Goal: Transaction & Acquisition: Purchase product/service

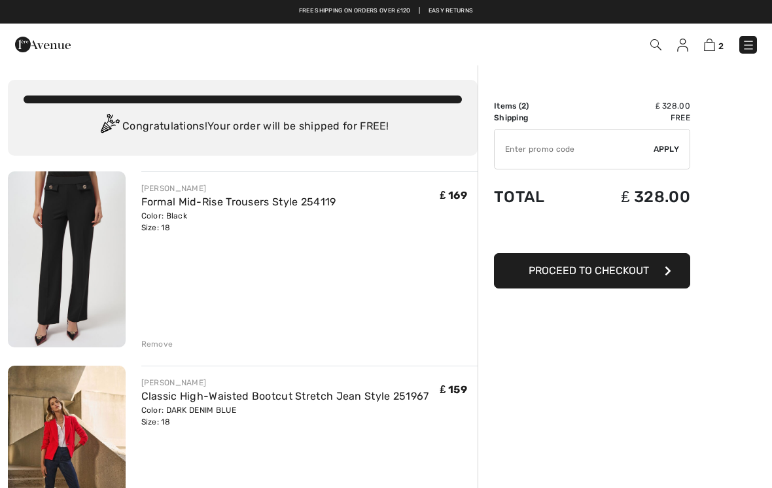
click at [747, 49] on img at bounding box center [748, 45] width 13 height 13
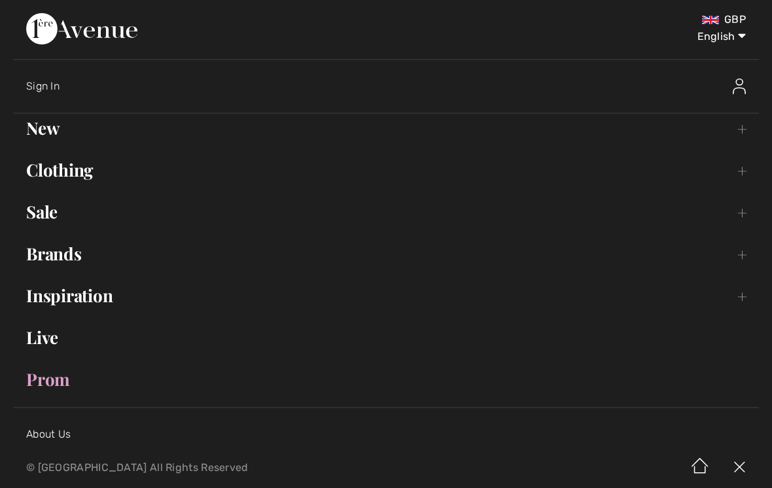
click at [52, 214] on link "Sale Toggle submenu" at bounding box center [386, 212] width 746 height 29
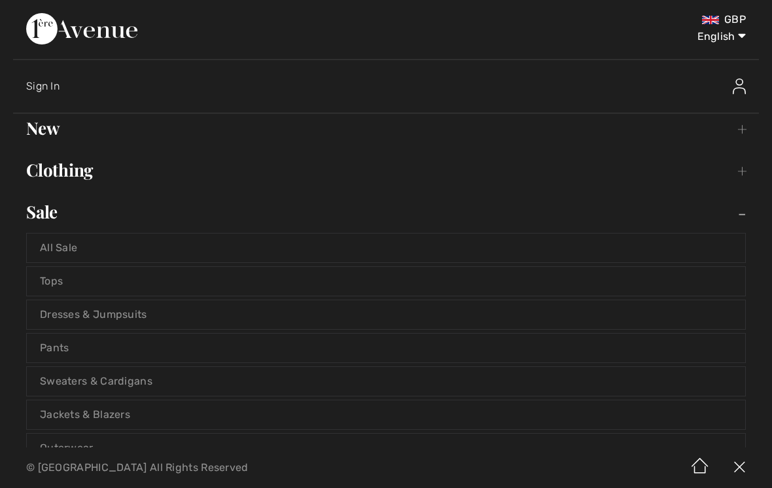
click at [66, 352] on link "Pants" at bounding box center [386, 348] width 719 height 29
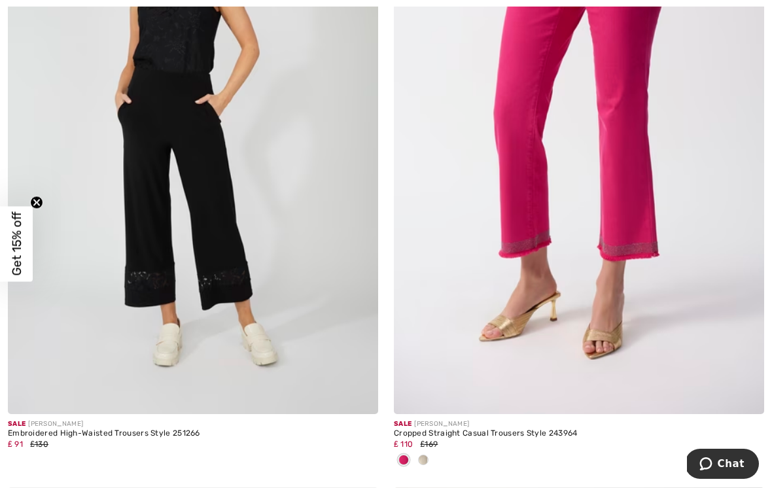
scroll to position [2128, 0]
click at [678, 294] on img at bounding box center [579, 136] width 371 height 556
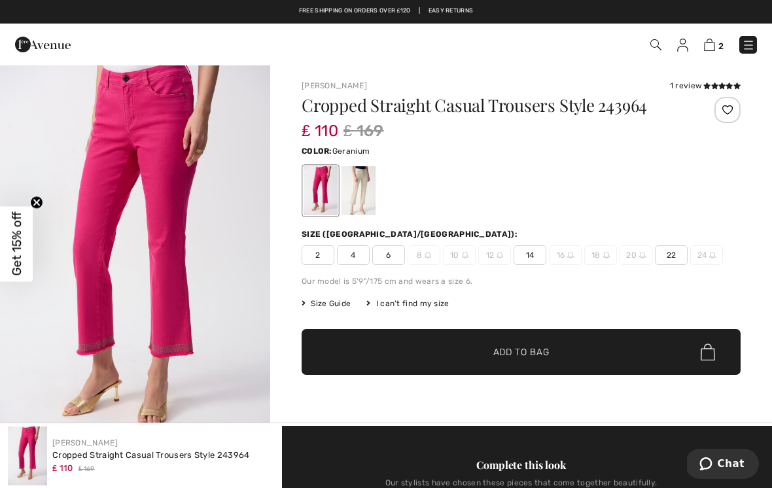
click at [369, 196] on div at bounding box center [359, 190] width 34 height 49
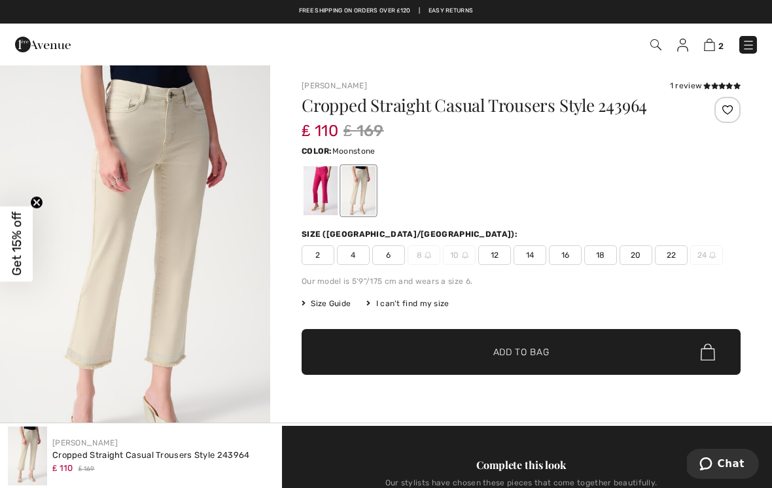
click at [662, 161] on div "Color: Moonstone" at bounding box center [521, 180] width 439 height 75
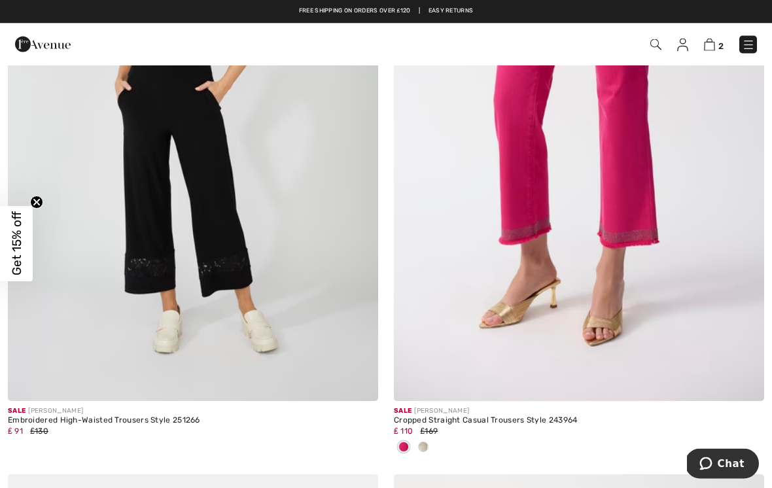
scroll to position [2086, 0]
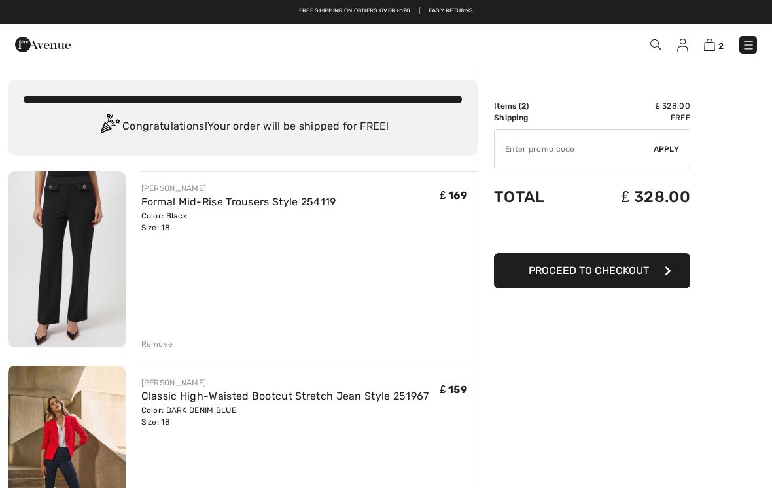
click at [754, 48] on img at bounding box center [748, 45] width 13 height 13
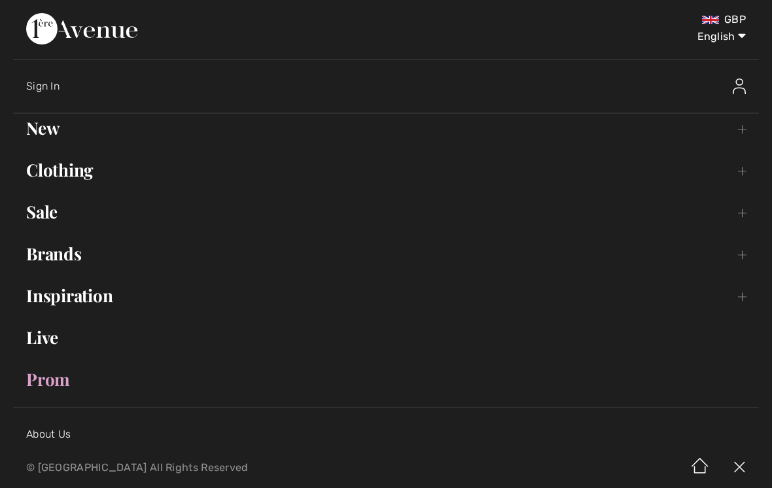
click at [90, 179] on link "Clothing Toggle submenu" at bounding box center [386, 170] width 746 height 29
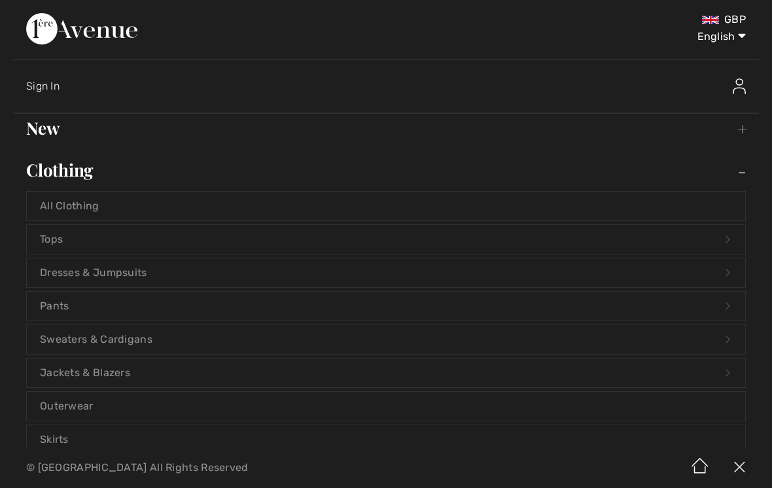
click at [67, 306] on link "Pants Open submenu" at bounding box center [386, 306] width 719 height 29
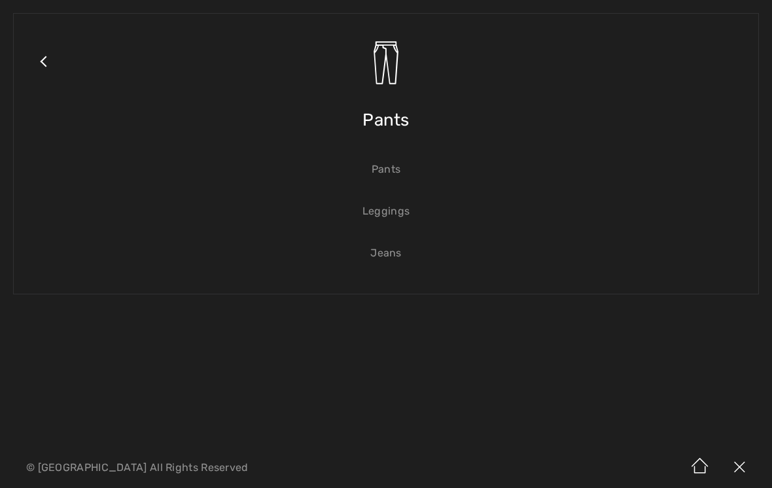
click at [397, 260] on link "Jeans" at bounding box center [386, 253] width 719 height 29
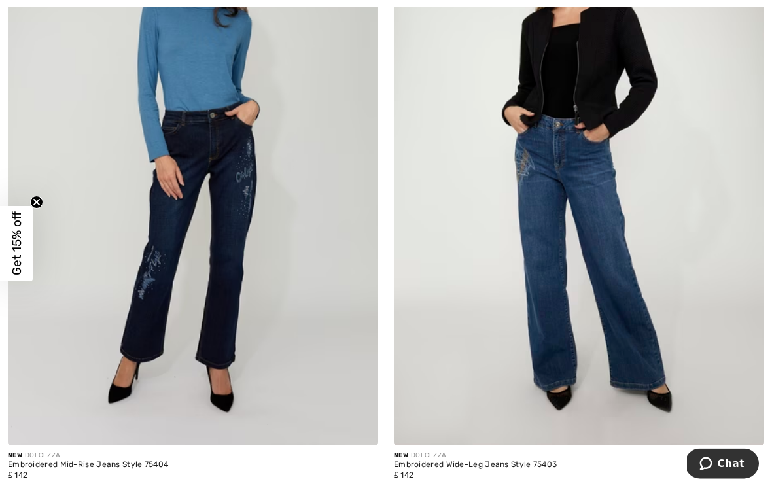
scroll to position [1489, 0]
click at [242, 297] on img at bounding box center [193, 168] width 371 height 556
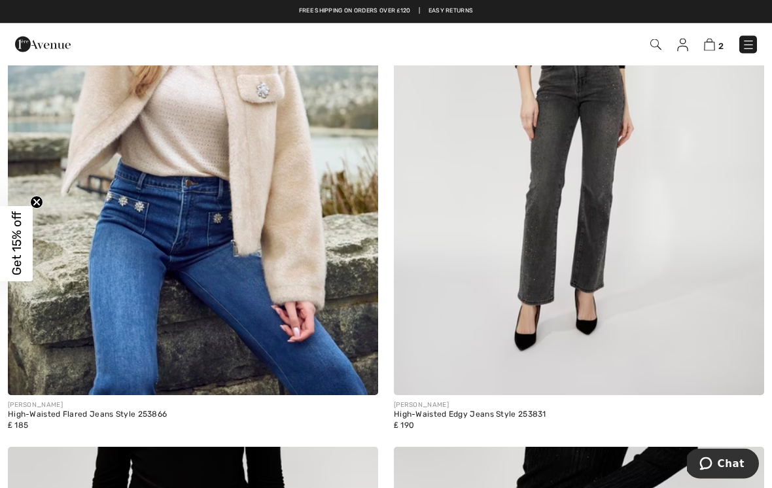
scroll to position [6561, 0]
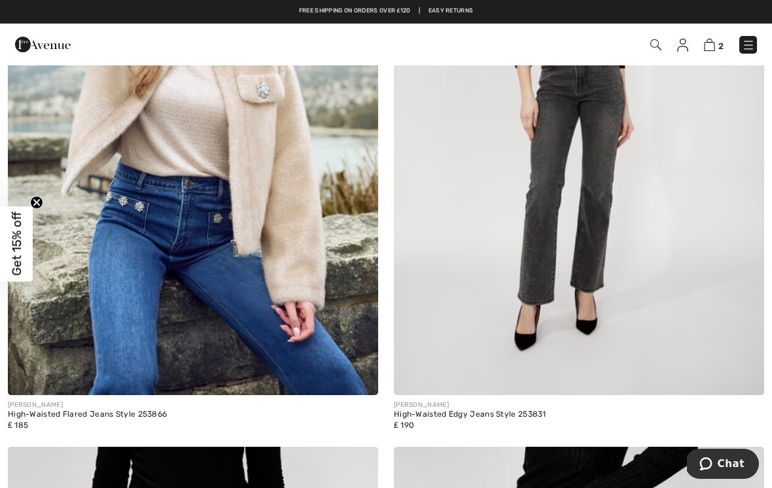
click at [163, 200] on img at bounding box center [193, 118] width 371 height 556
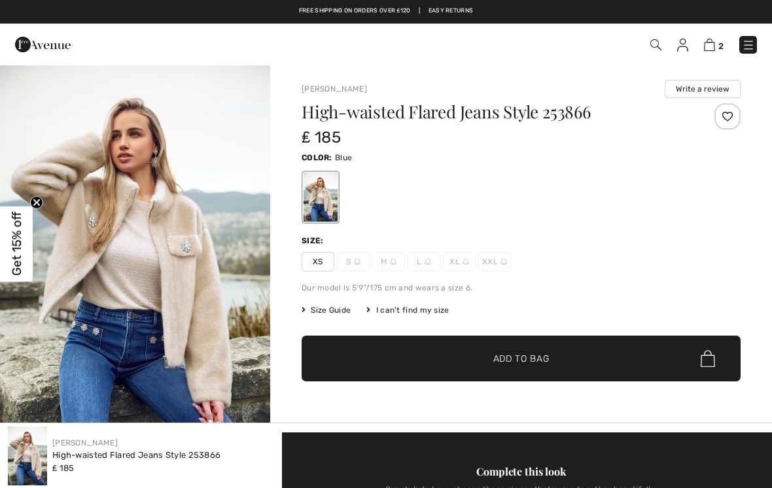
checkbox input "true"
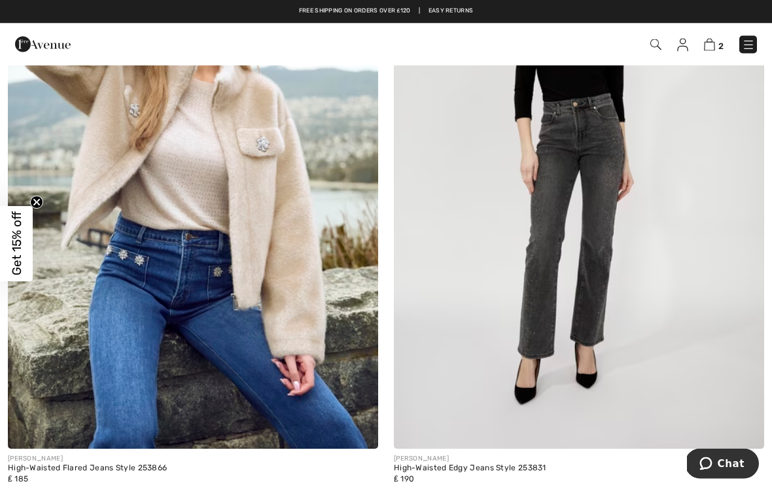
scroll to position [6507, 0]
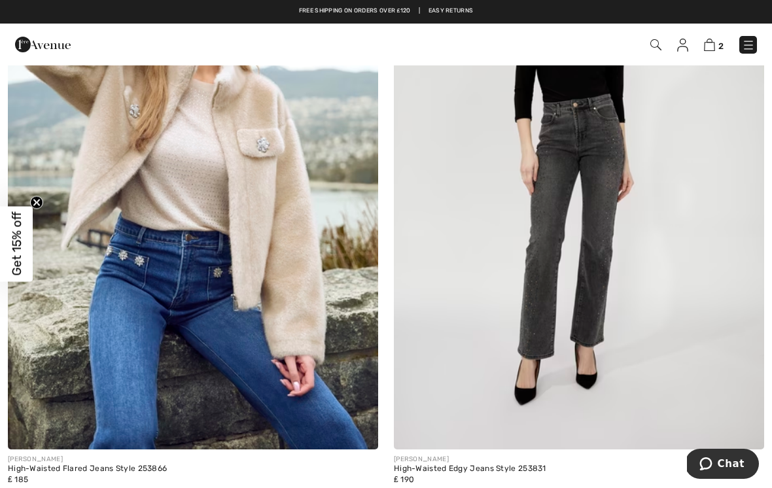
click at [647, 353] on img at bounding box center [579, 172] width 371 height 556
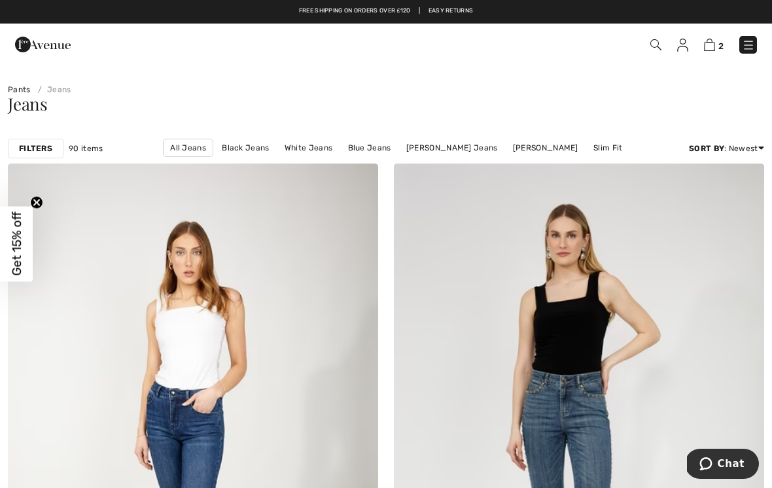
click at [754, 50] on img at bounding box center [748, 45] width 13 height 13
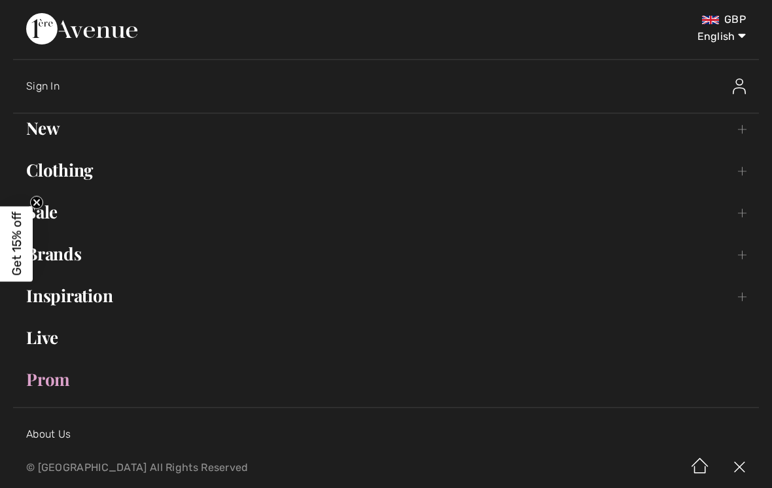
click at [55, 215] on link "Sale Toggle submenu" at bounding box center [386, 212] width 746 height 29
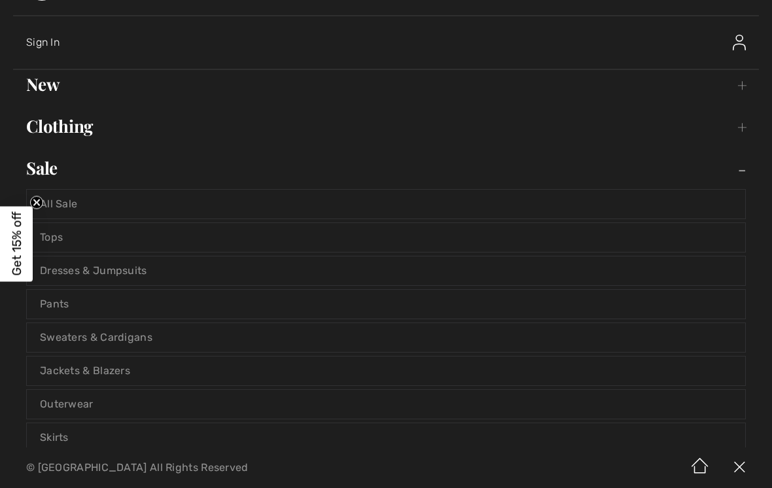
scroll to position [53, 0]
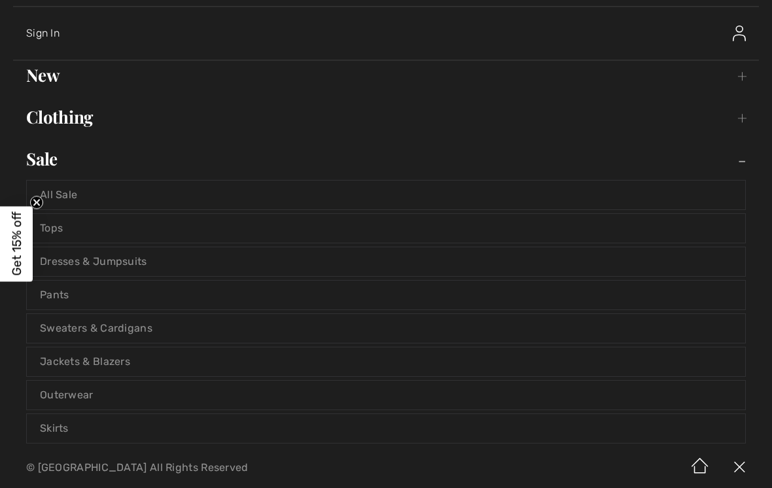
click at [145, 334] on link "Sweaters & Cardigans" at bounding box center [386, 328] width 719 height 29
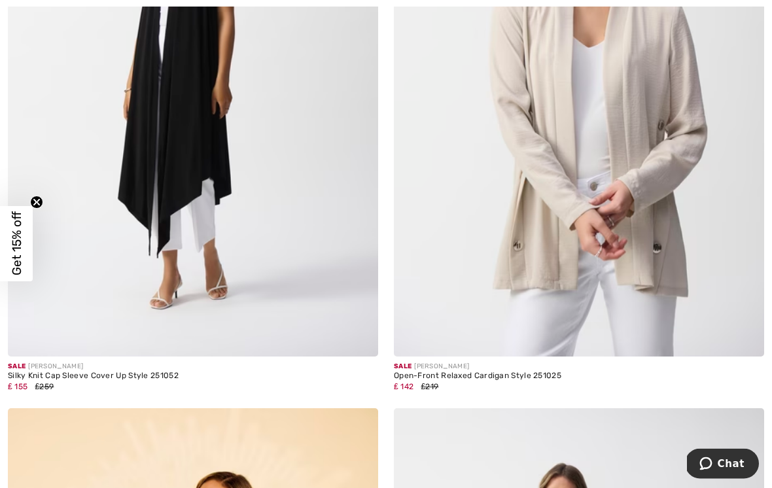
scroll to position [4883, 0]
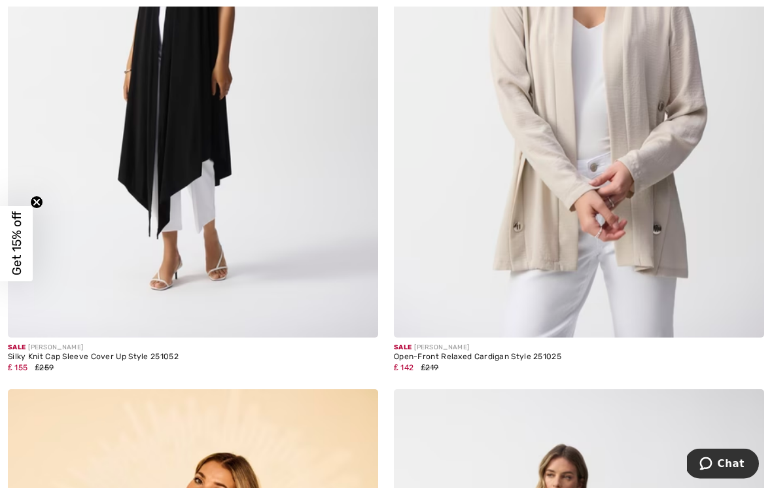
click at [698, 281] on img at bounding box center [579, 61] width 371 height 556
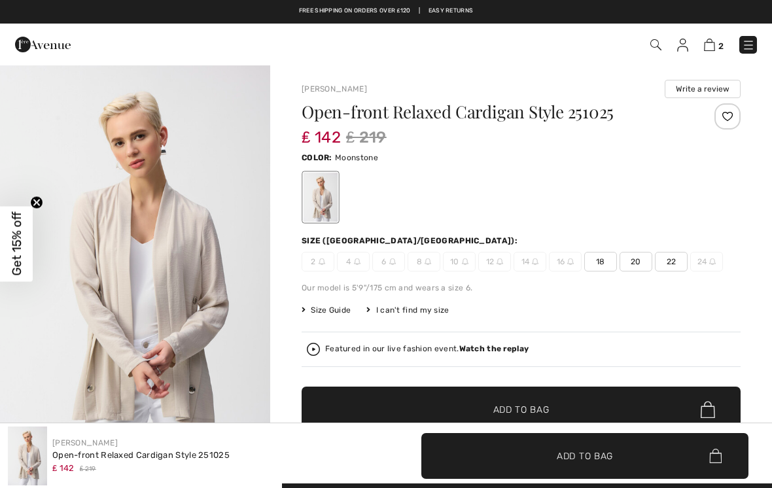
checkbox input "true"
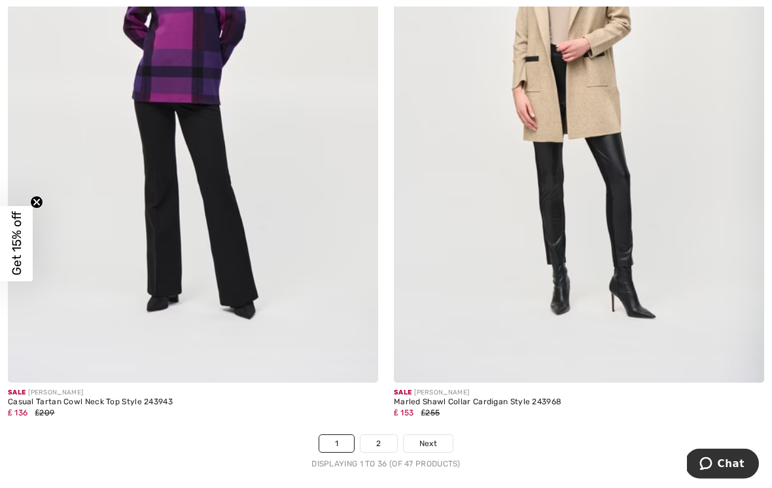
scroll to position [11267, 0]
click at [391, 440] on link "2" at bounding box center [379, 443] width 36 height 17
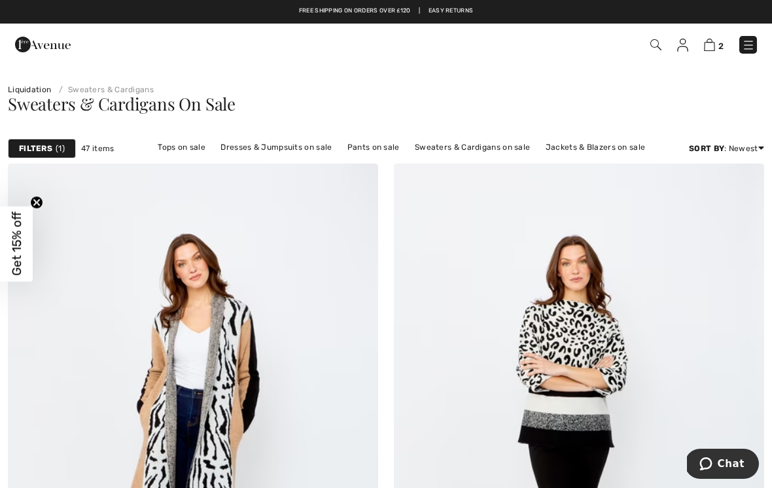
click at [314, 145] on link "Dresses & Jumpsuits on sale" at bounding box center [276, 147] width 124 height 17
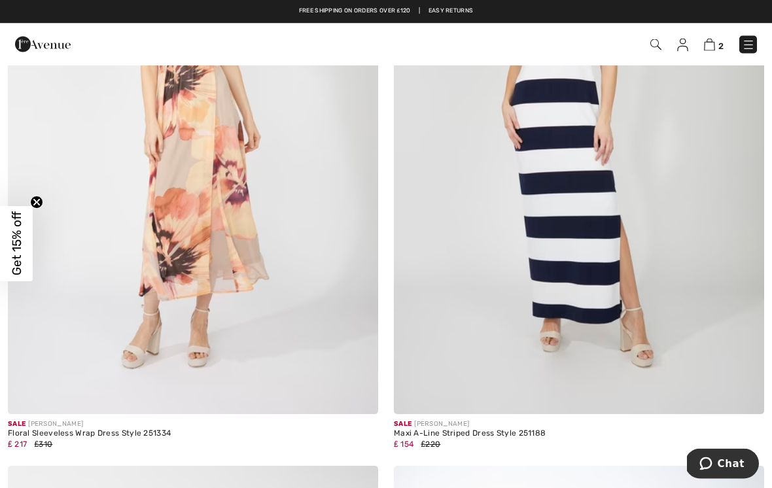
scroll to position [934, 0]
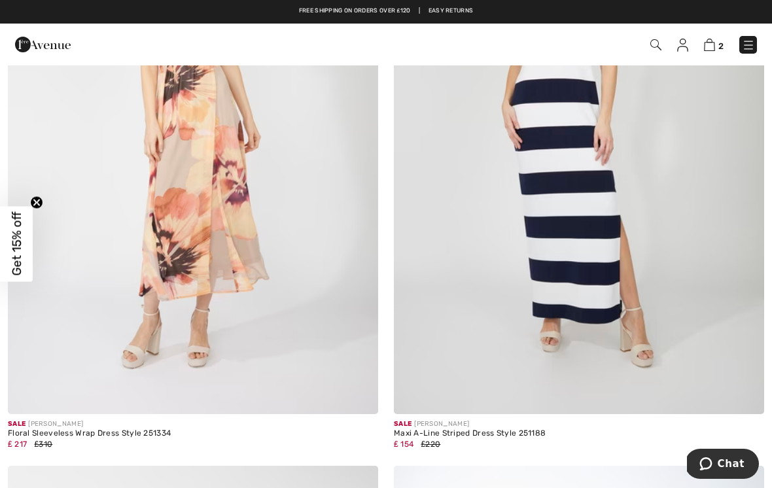
click at [715, 42] on img at bounding box center [709, 45] width 11 height 12
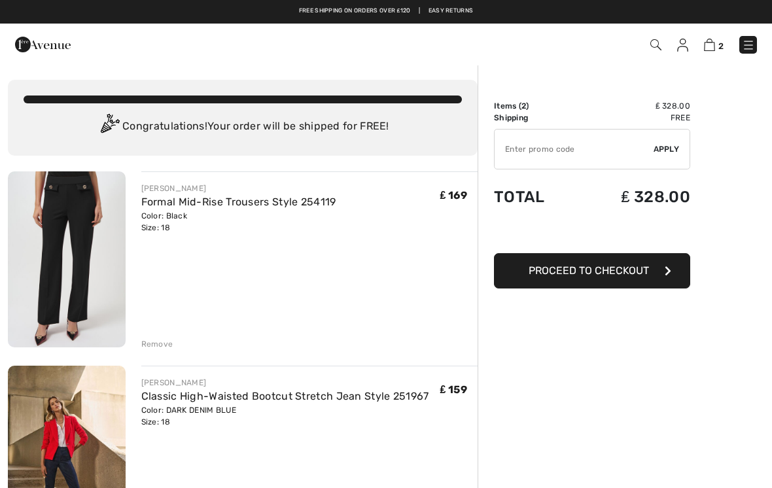
click at [752, 47] on img at bounding box center [748, 45] width 13 height 13
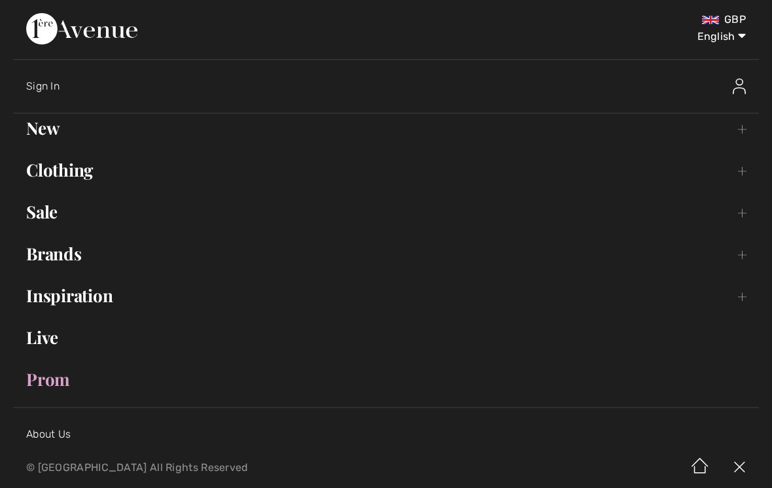
click at [74, 253] on link "Brands Open submenu" at bounding box center [386, 254] width 746 height 29
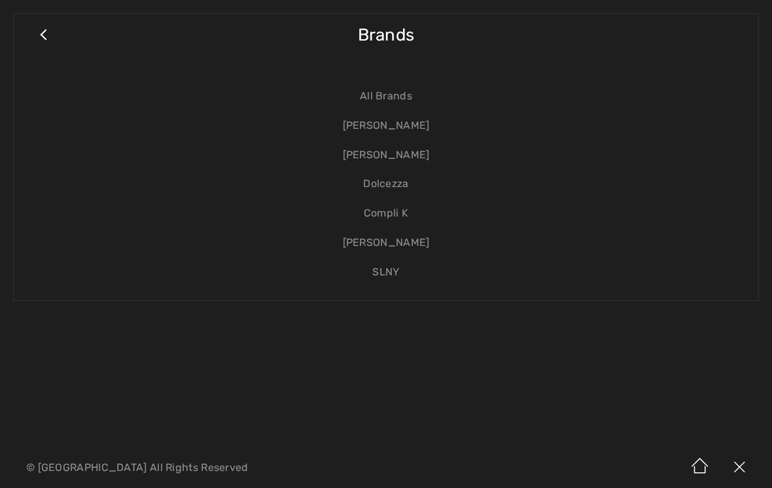
click at [416, 158] on link "[PERSON_NAME]" at bounding box center [386, 155] width 719 height 29
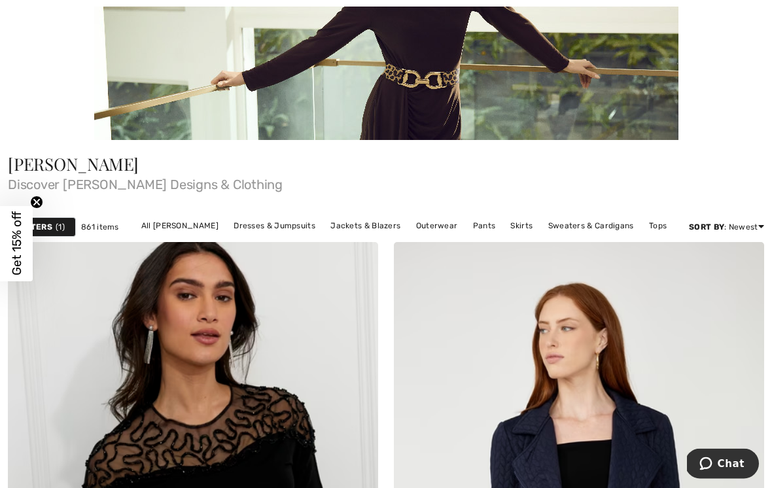
scroll to position [200, 0]
click at [486, 226] on link "Pants" at bounding box center [485, 225] width 36 height 17
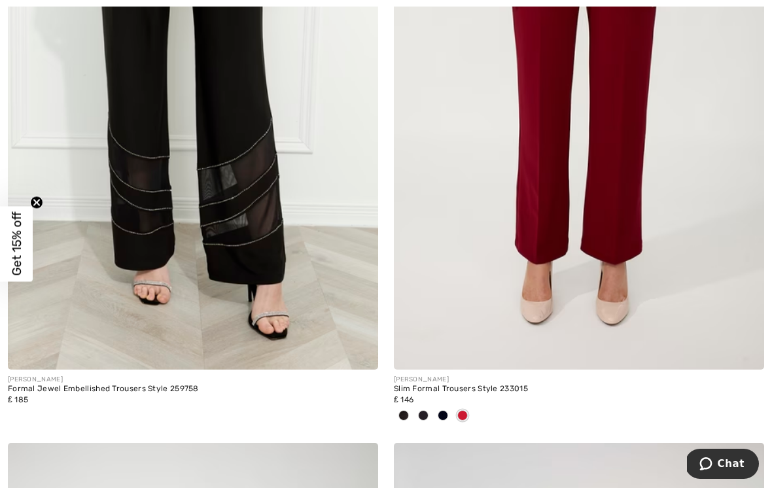
scroll to position [6561, 0]
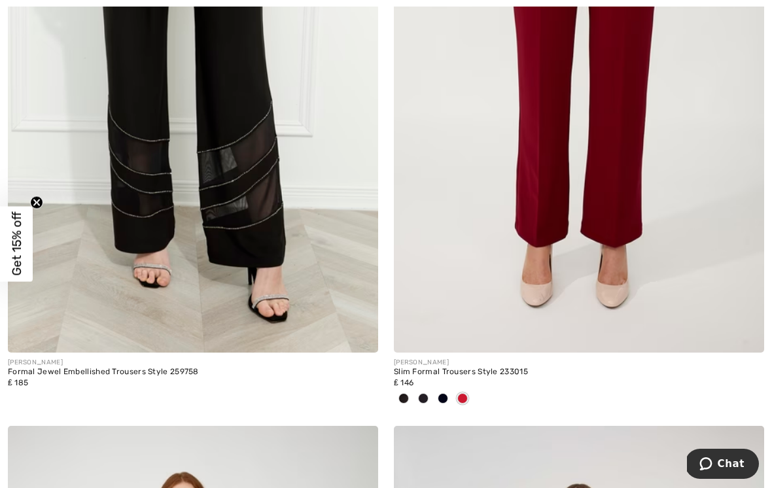
click at [666, 231] on img at bounding box center [579, 75] width 371 height 556
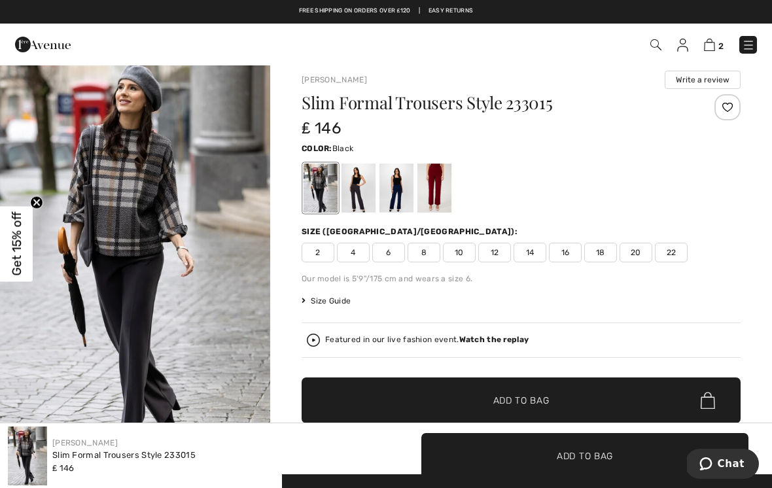
click at [329, 209] on div at bounding box center [321, 188] width 34 height 49
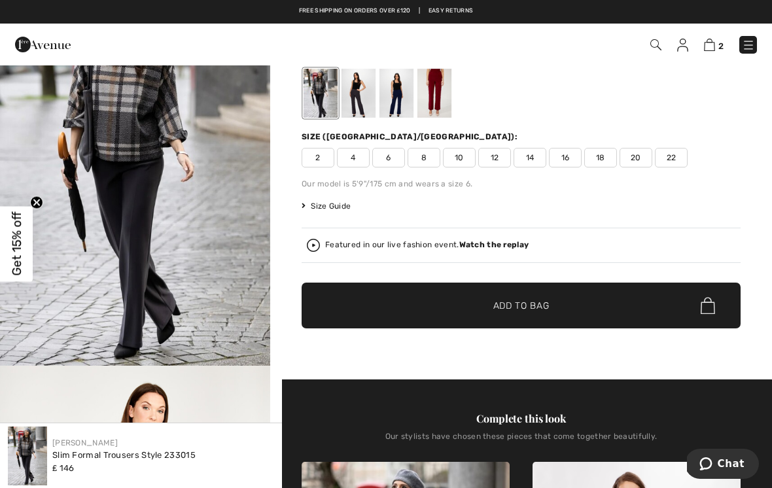
scroll to position [35, 0]
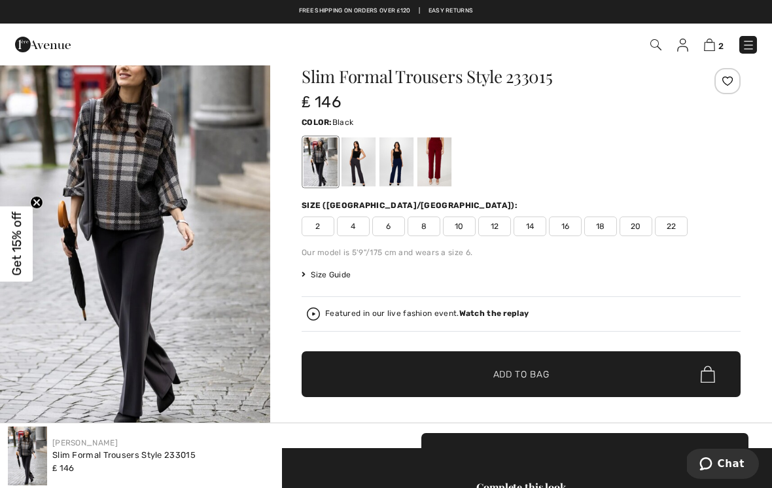
click at [714, 41] on img at bounding box center [709, 45] width 11 height 12
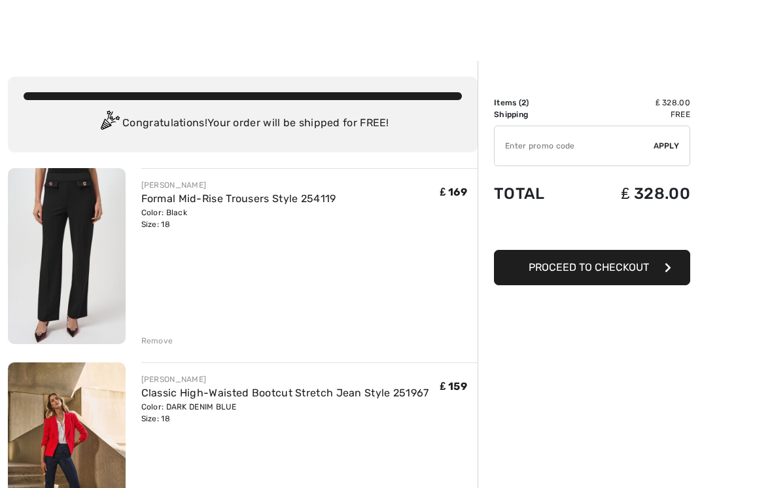
scroll to position [3, 0]
